Goal: Transaction & Acquisition: Obtain resource

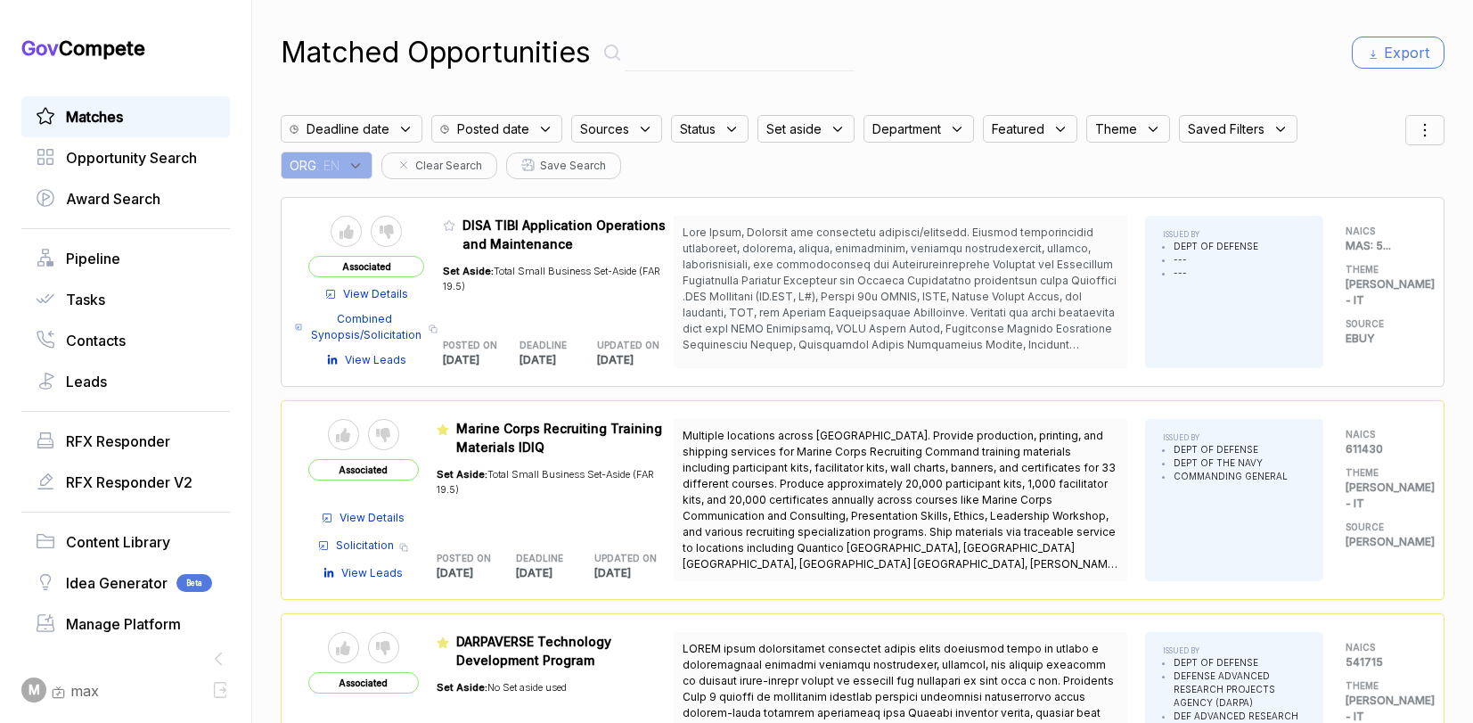
click at [797, 292] on span at bounding box center [900, 352] width 434 height 254
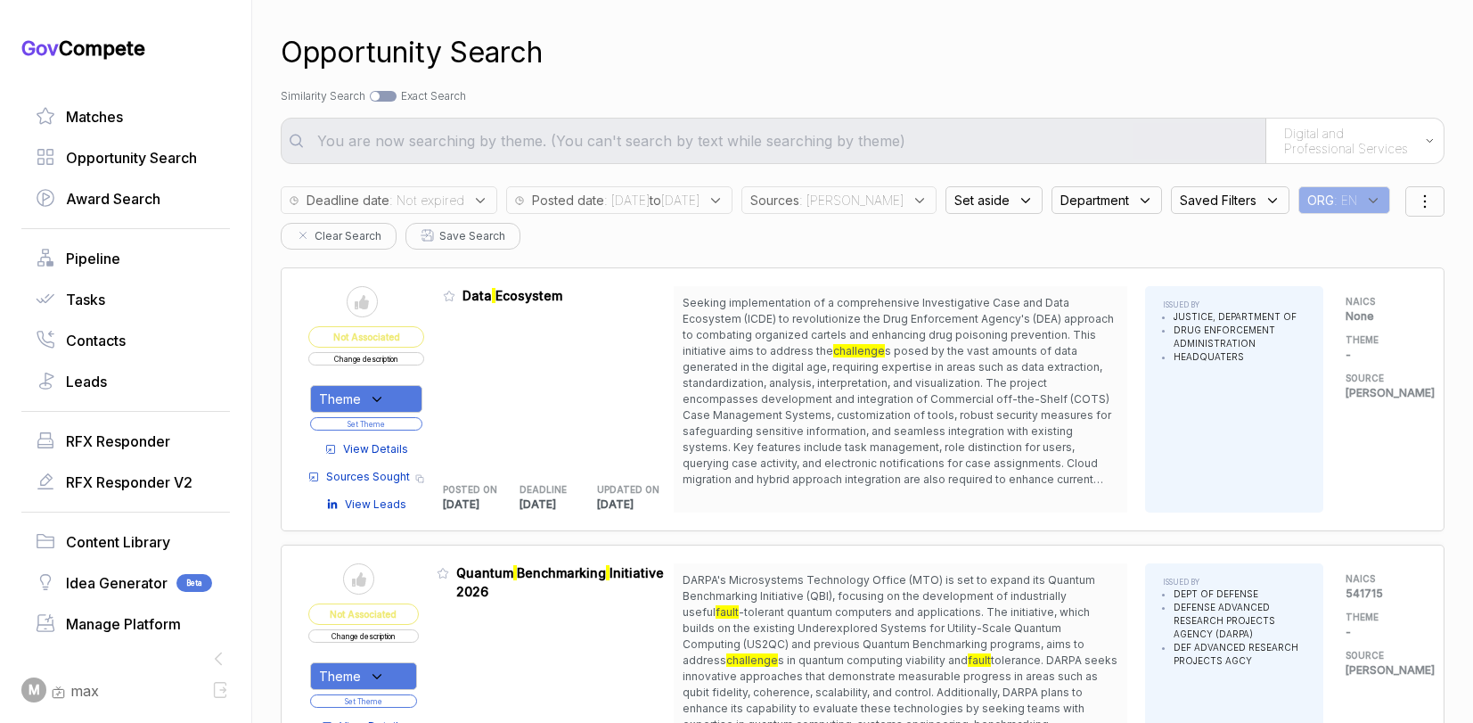
click at [370, 448] on span "View Details" at bounding box center [375, 449] width 65 height 16
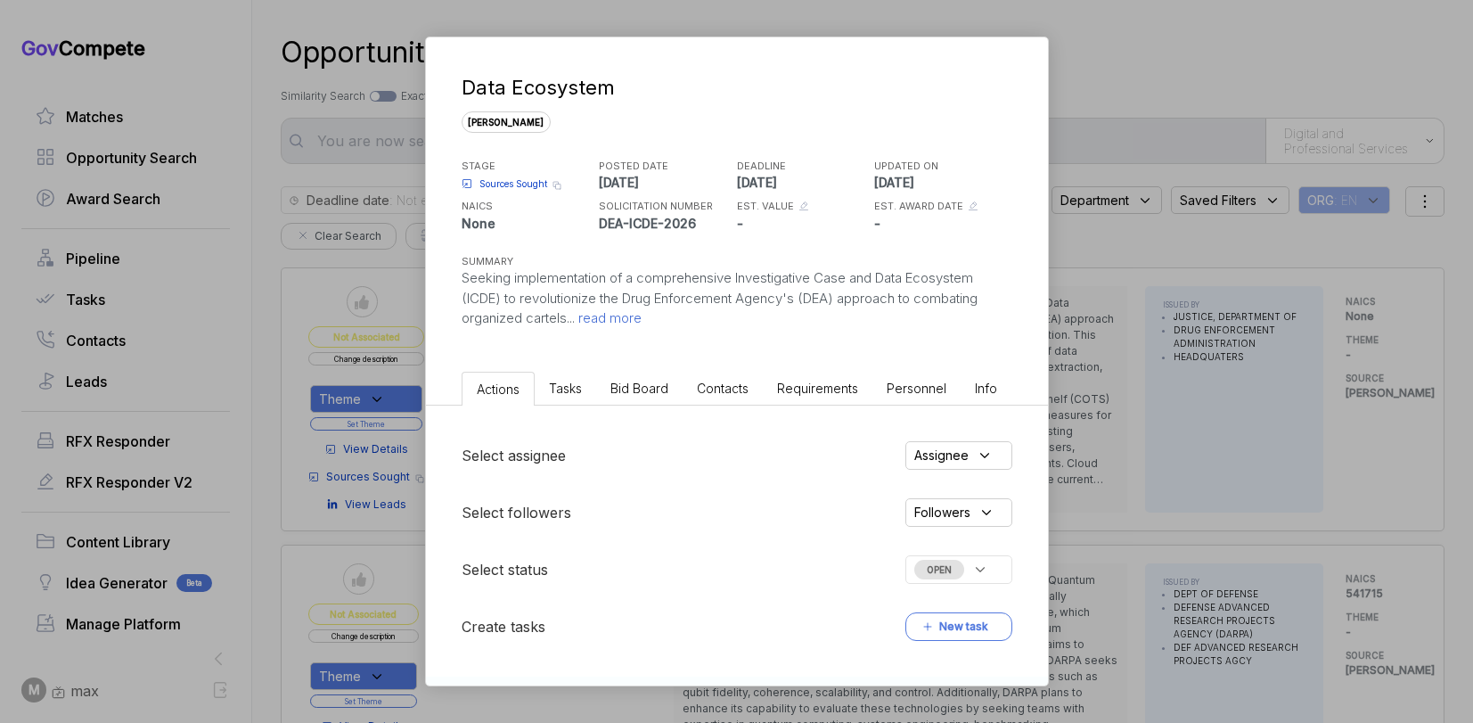
click at [659, 383] on span "Bid Board" at bounding box center [639, 387] width 58 height 15
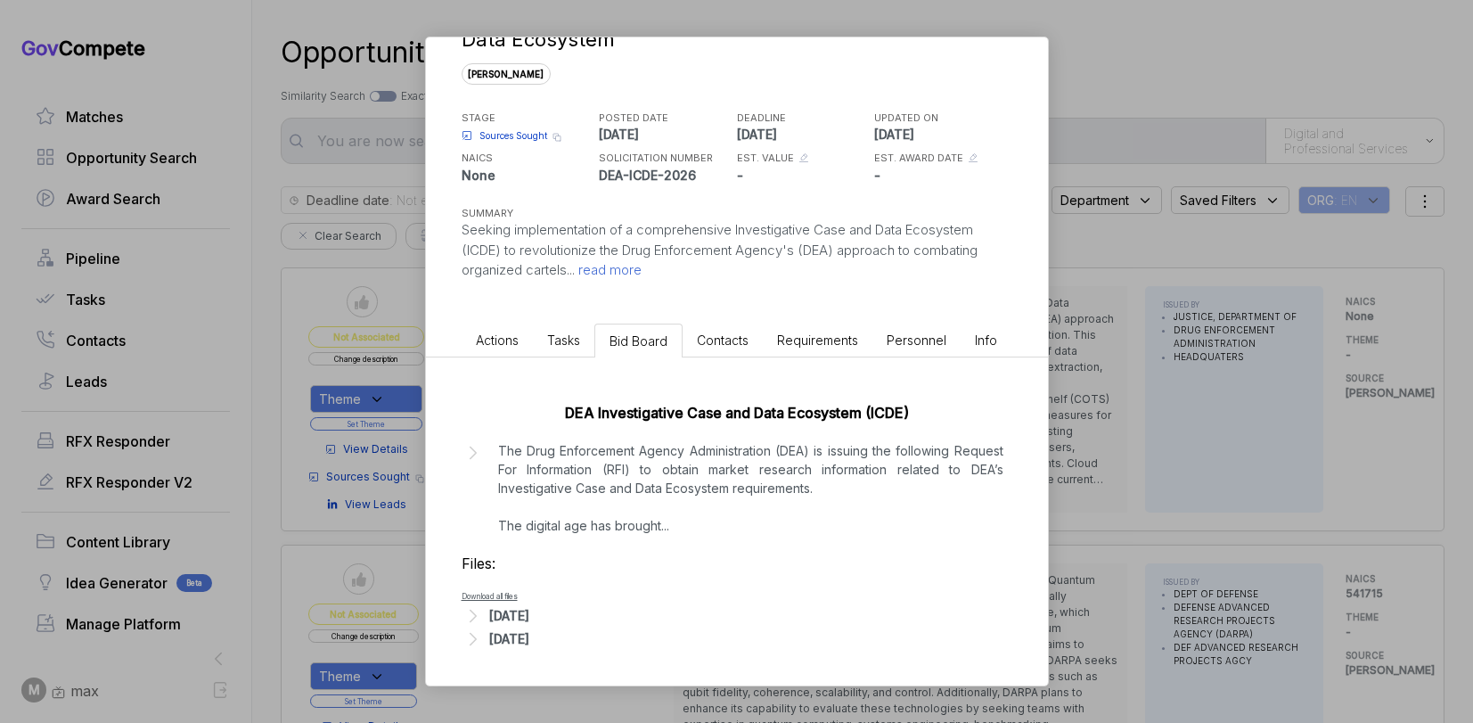
click at [529, 618] on div "[DATE]" at bounding box center [509, 615] width 40 height 19
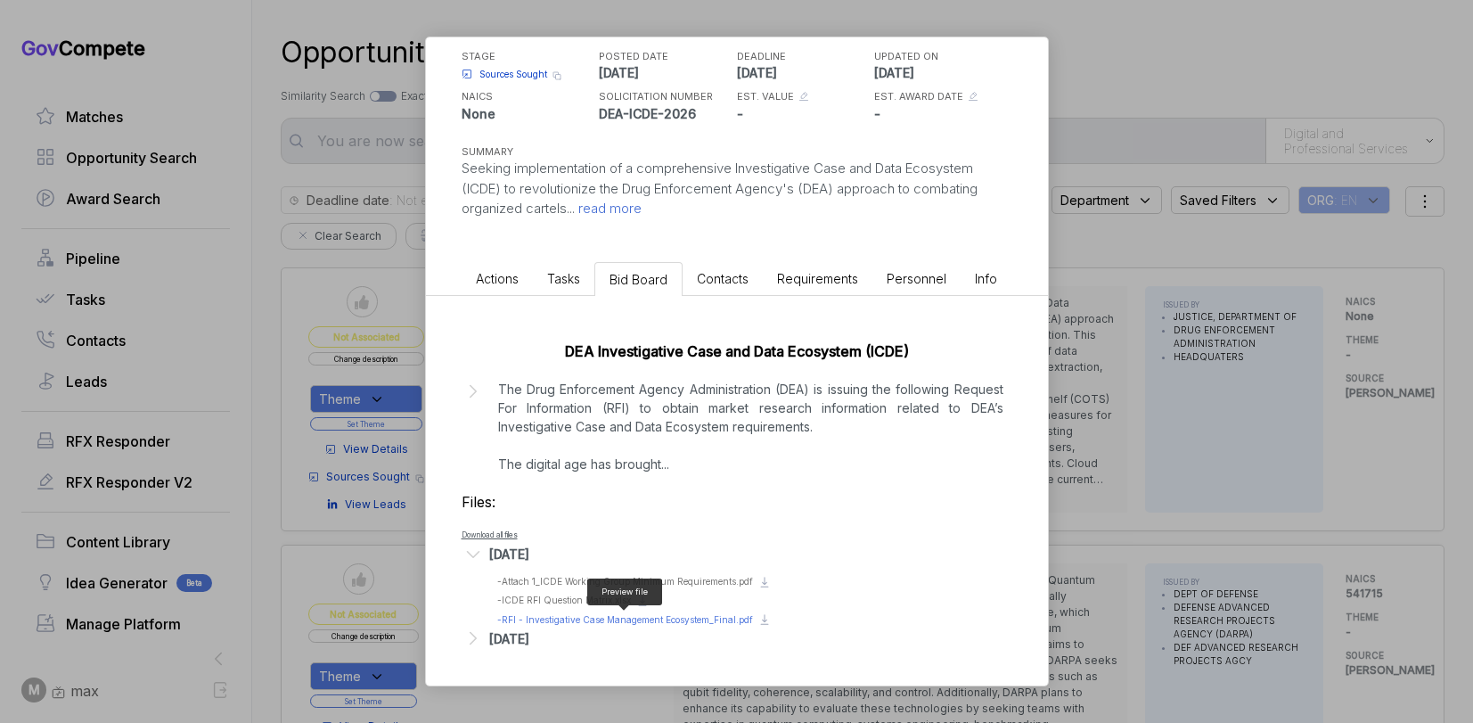
click at [567, 619] on span "- RFI - Investigative Case Management Ecosystem_Final.pdf" at bounding box center [625, 619] width 256 height 11
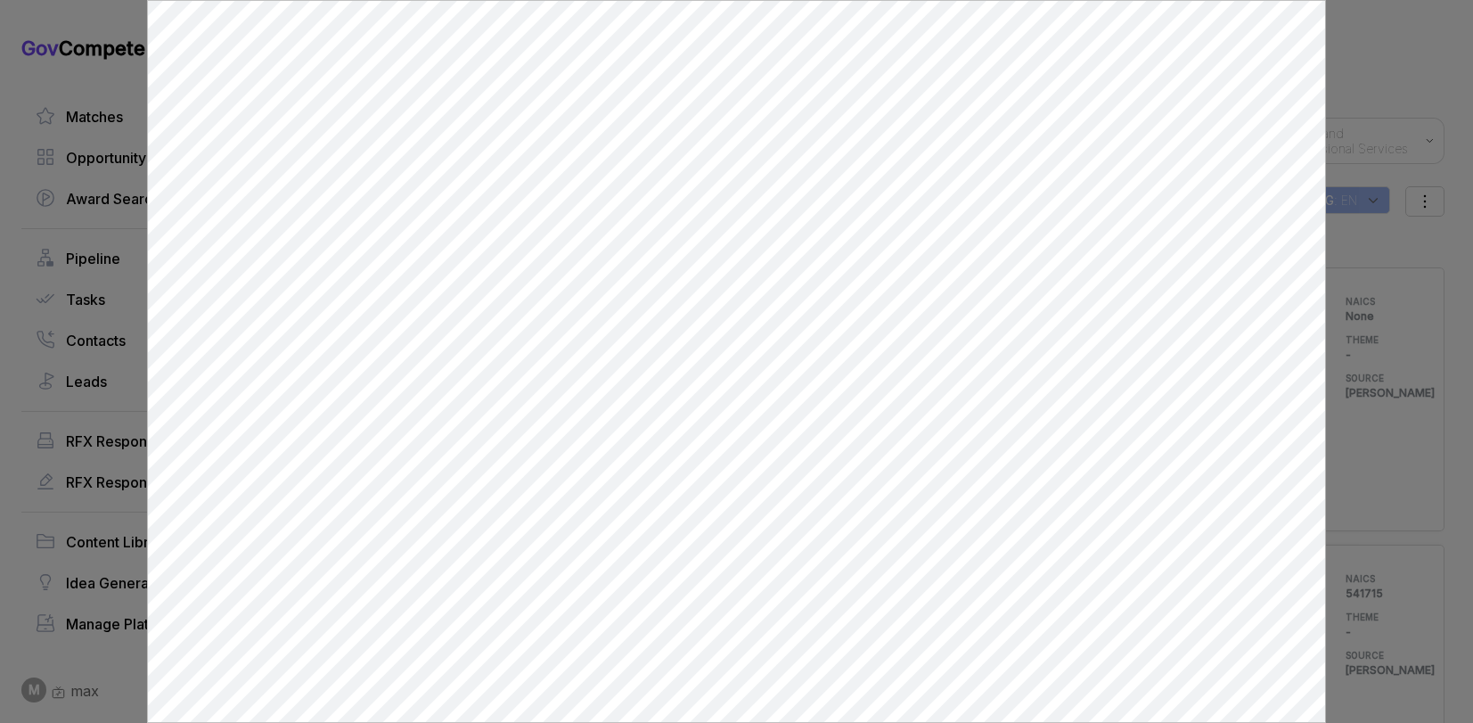
scroll to position [0, 0]
click at [1373, 284] on div at bounding box center [736, 361] width 1473 height 723
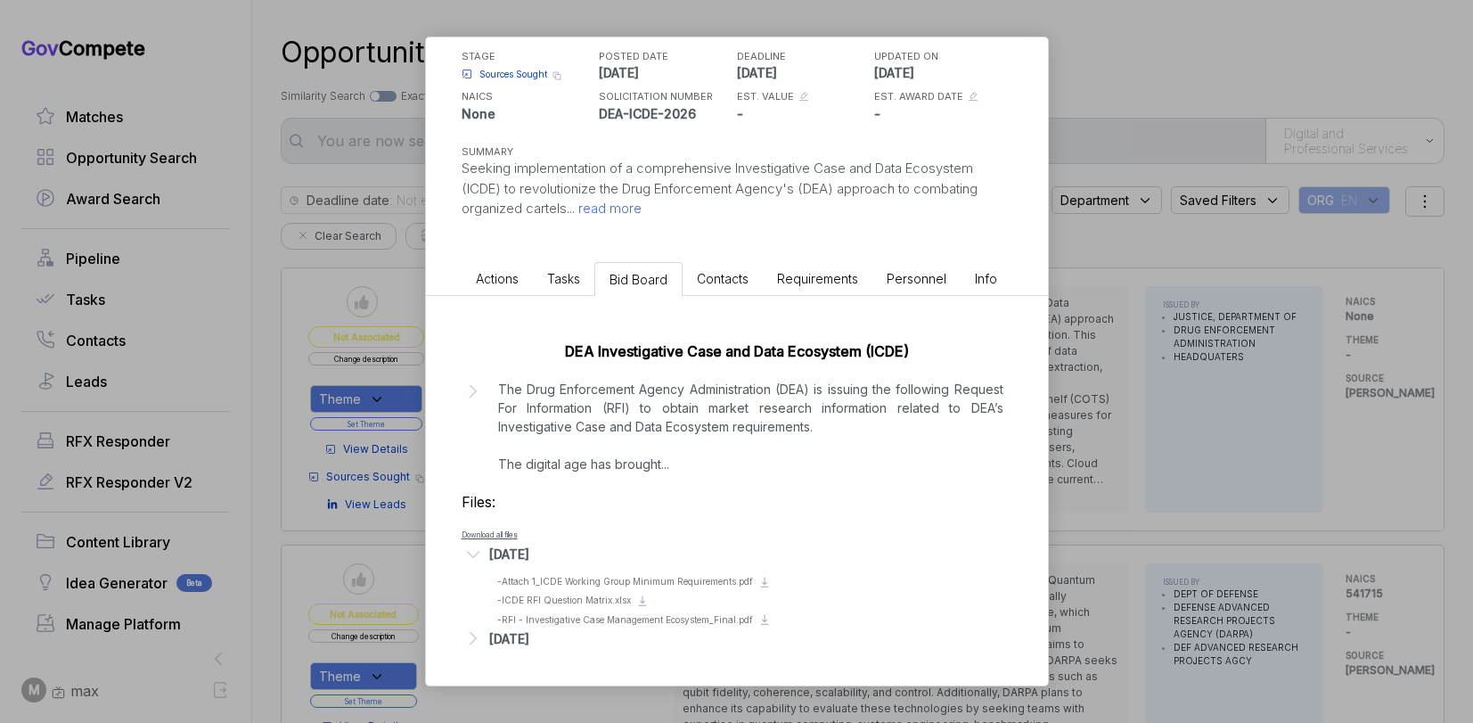
click at [1186, 362] on div "Data Ecosystem [PERSON_NAME] STAGE Sources Sought Copy link POSTED DATE [DATE] …" at bounding box center [736, 361] width 1473 height 723
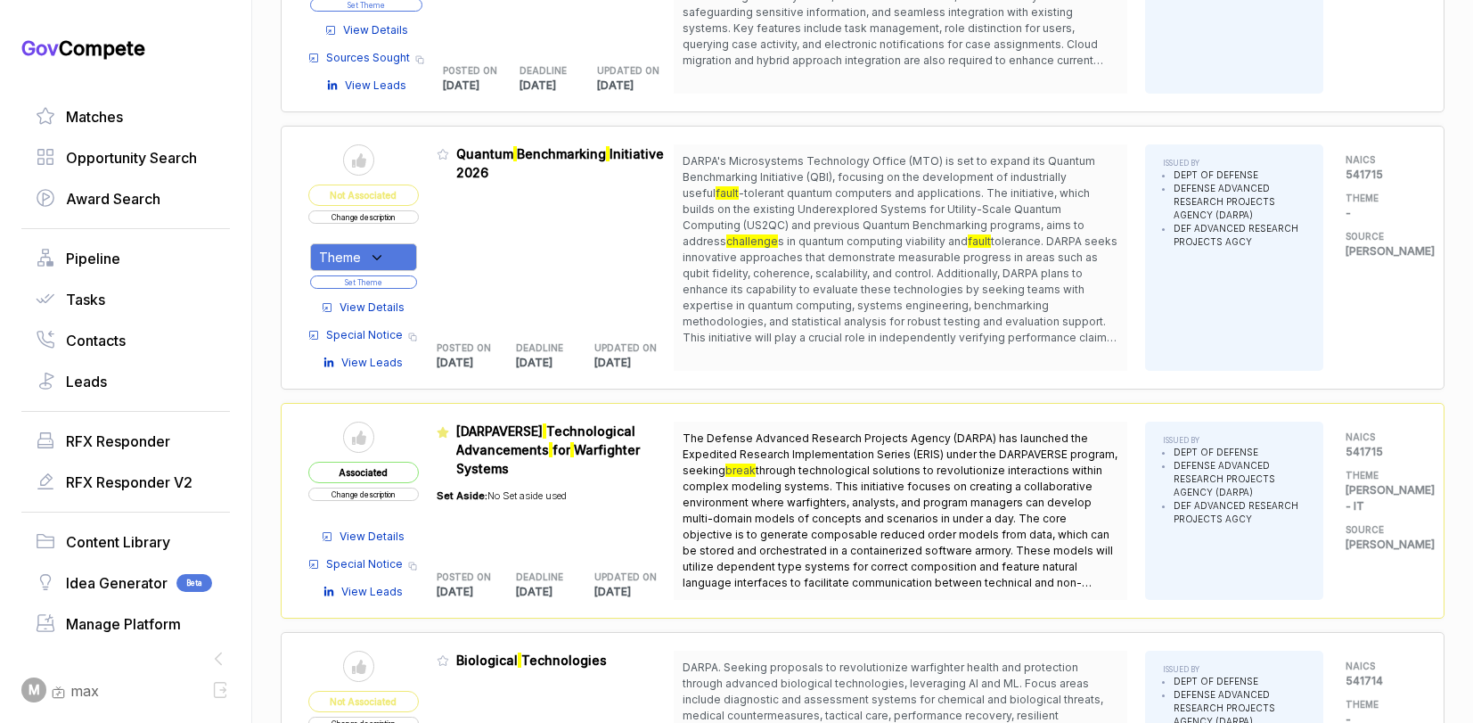
scroll to position [421, 0]
